Goal: Transaction & Acquisition: Purchase product/service

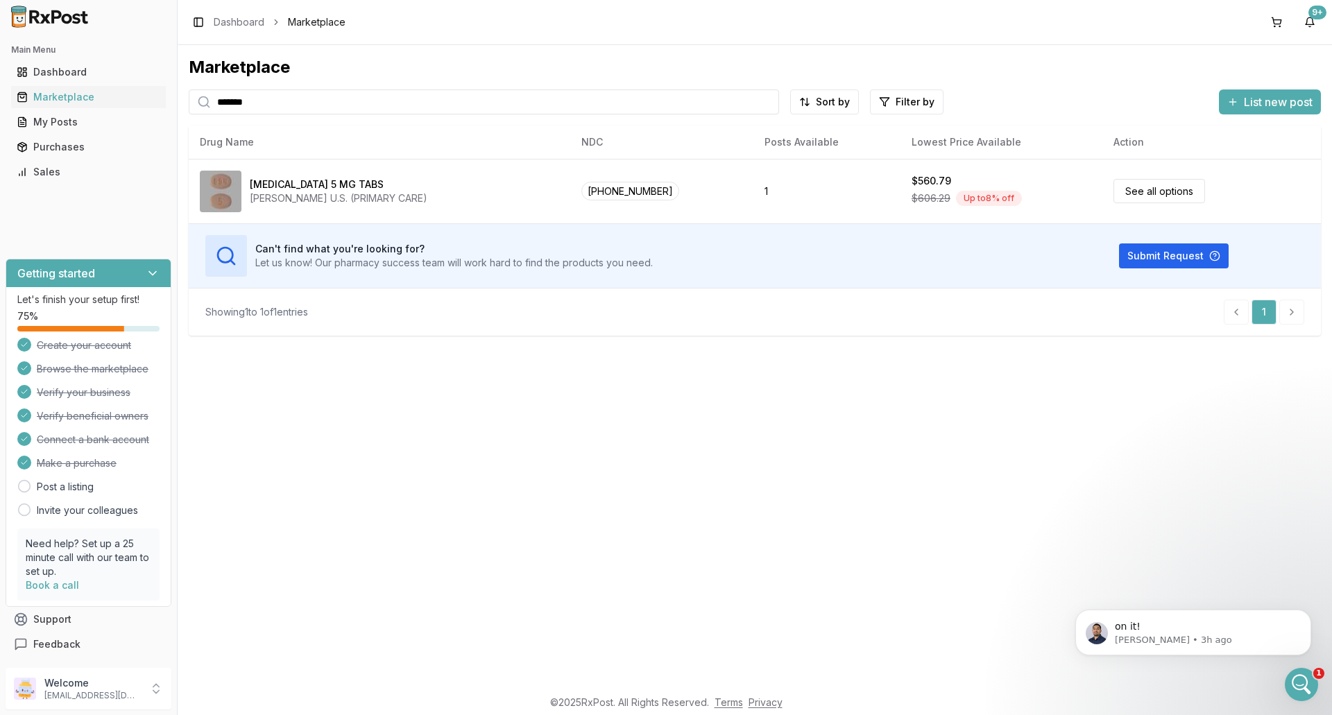
scroll to position [10533, 0]
click at [1181, 631] on p "on it!" at bounding box center [1204, 627] width 179 height 14
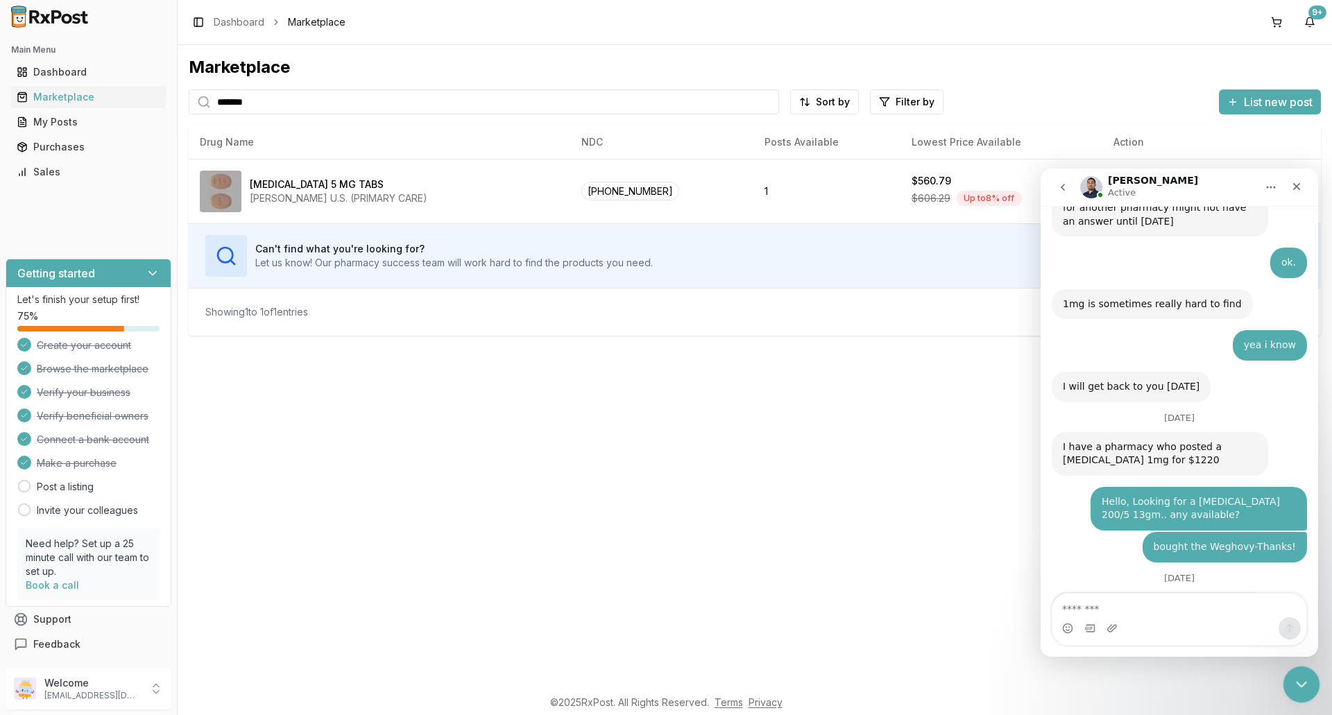
click at [1296, 681] on icon "Close Intercom Messenger" at bounding box center [1300, 683] width 10 height 6
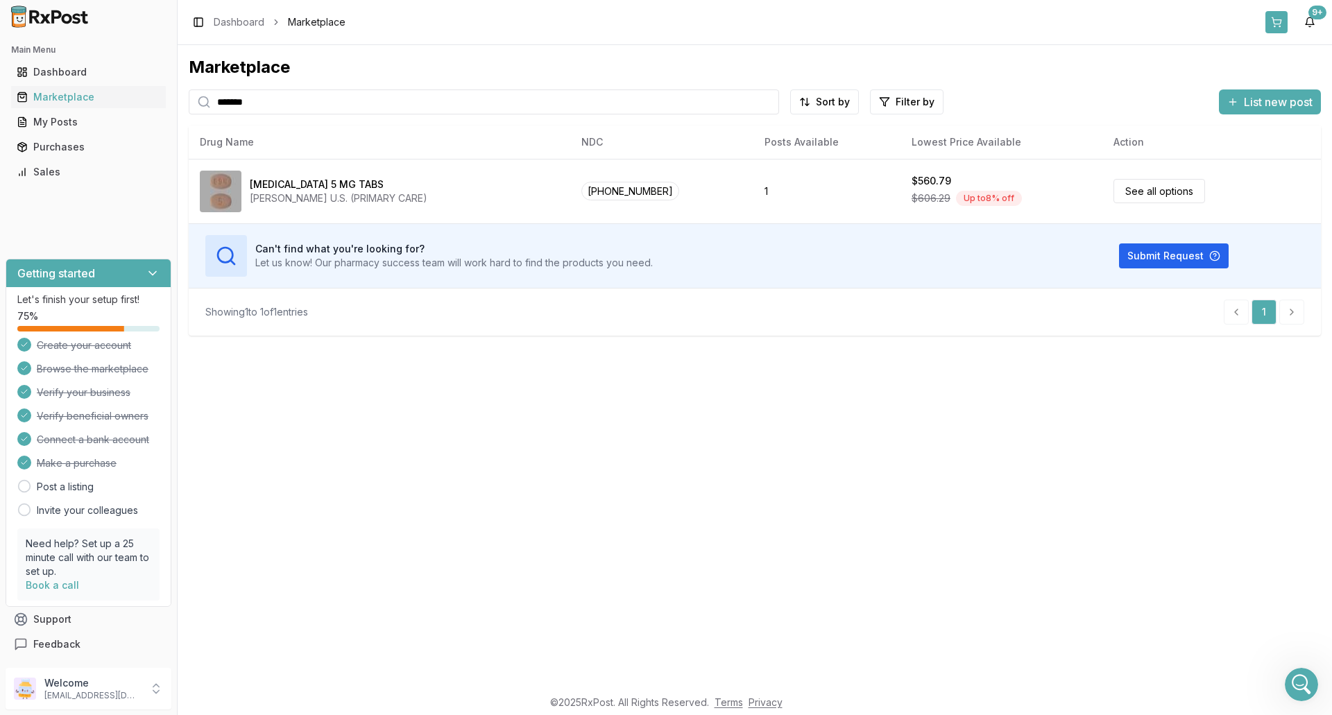
click at [1271, 23] on button at bounding box center [1276, 22] width 22 height 22
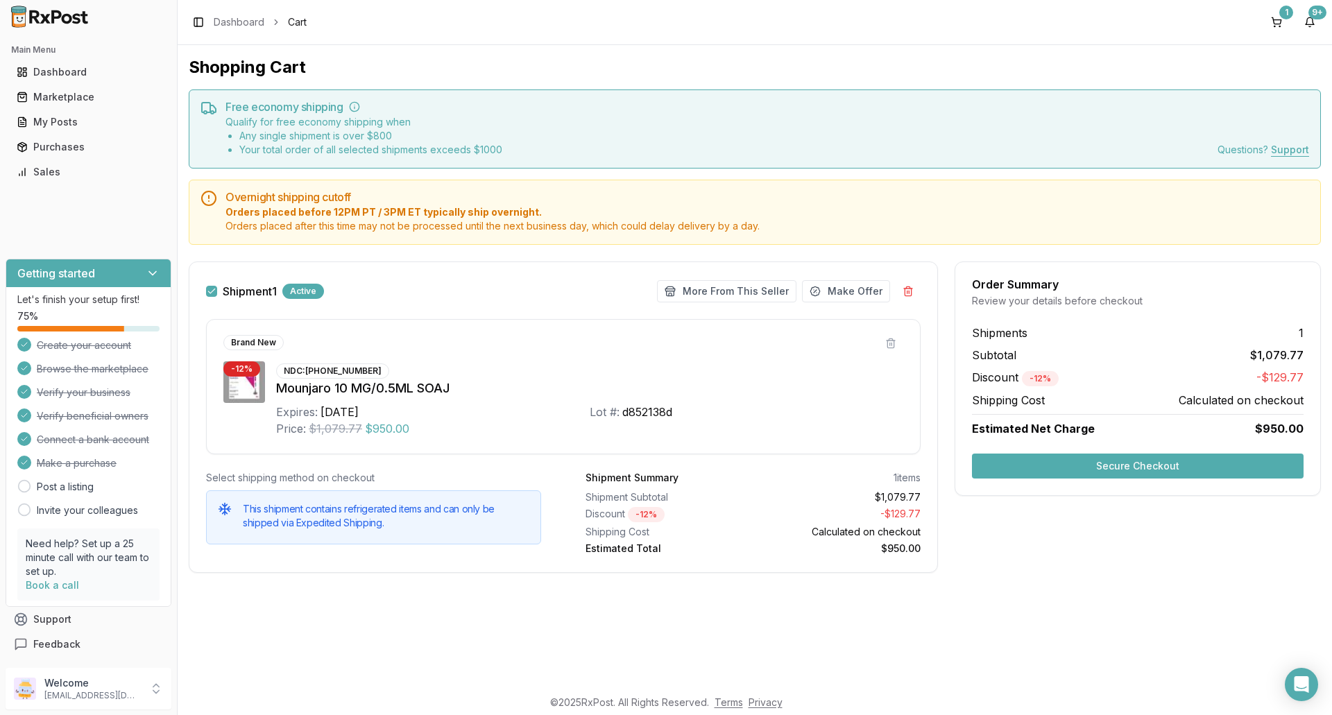
click at [1049, 466] on button "Secure Checkout" at bounding box center [1138, 466] width 332 height 25
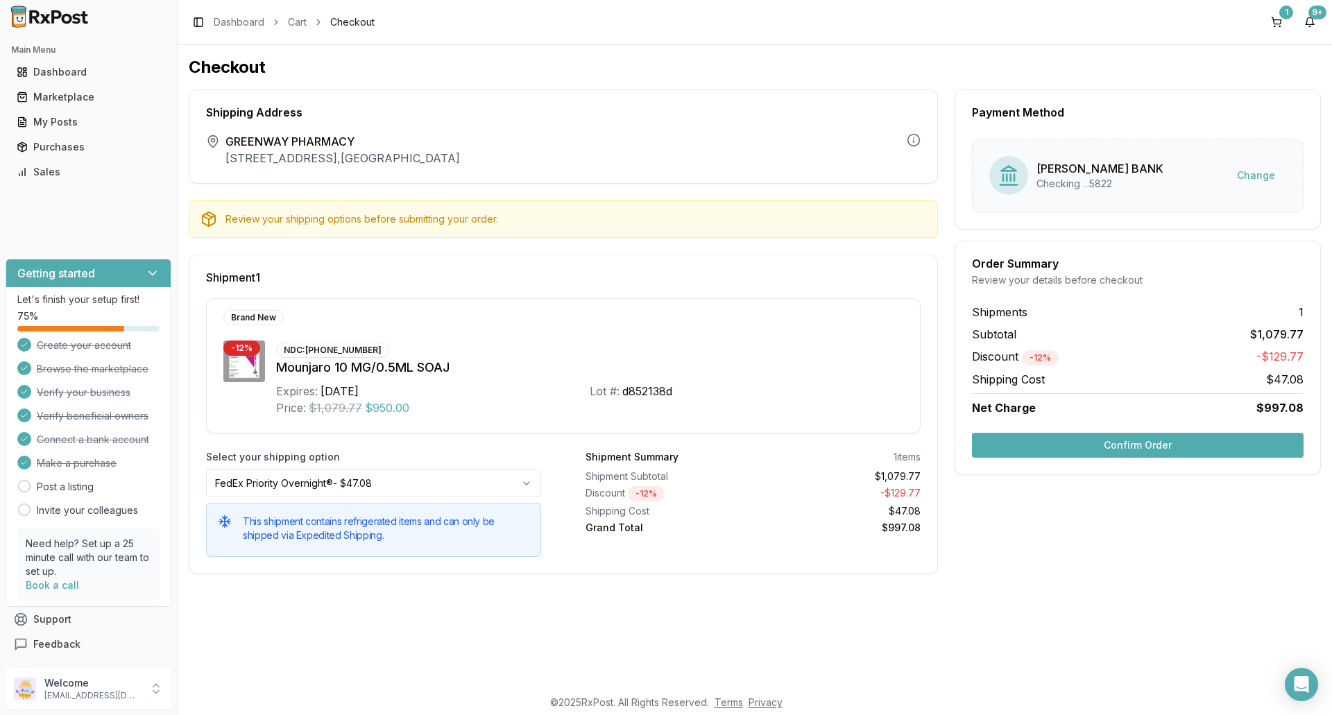
click at [1014, 445] on button "Confirm Order" at bounding box center [1138, 445] width 332 height 25
